Goal: Find specific page/section: Find specific page/section

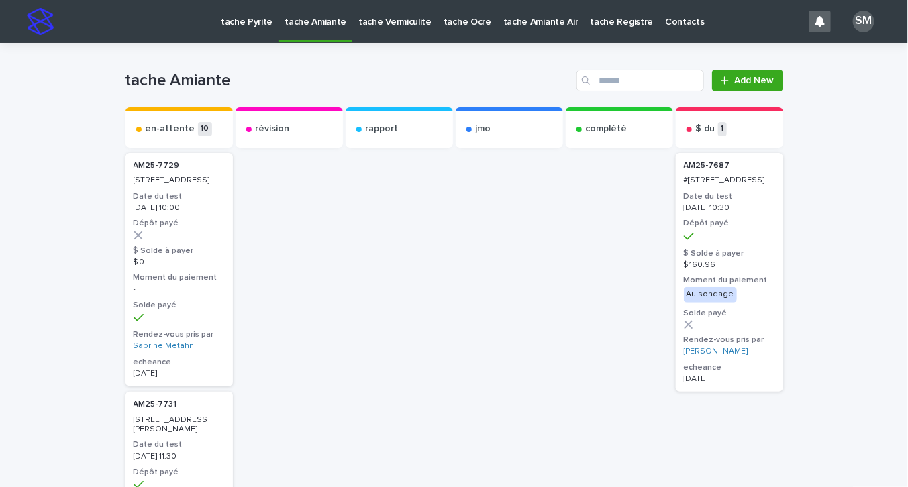
click at [381, 20] on p "tache Vermiculite" at bounding box center [394, 14] width 73 height 28
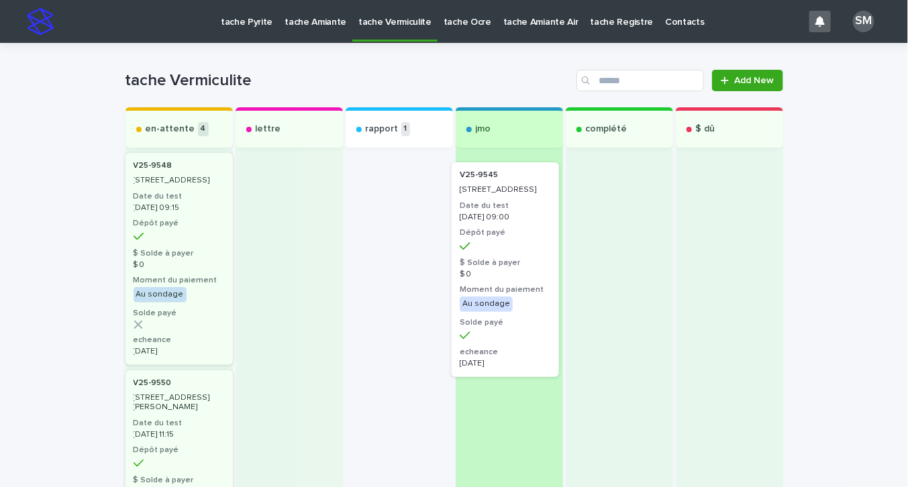
drag, startPoint x: 396, startPoint y: 158, endPoint x: 511, endPoint y: 168, distance: 115.2
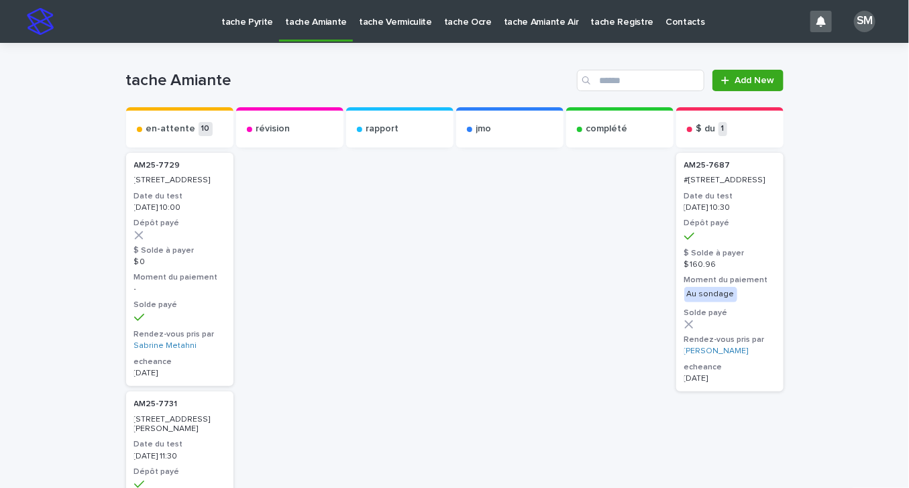
click at [250, 19] on p "tache Pyrite" at bounding box center [247, 14] width 52 height 28
